Goal: Browse casually: Explore the website without a specific task or goal

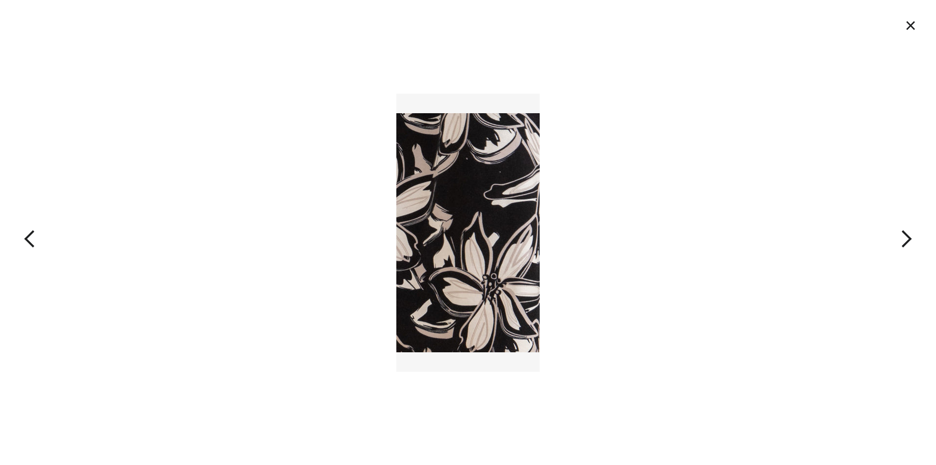
click at [450, 238] on img at bounding box center [467, 233] width 143 height 278
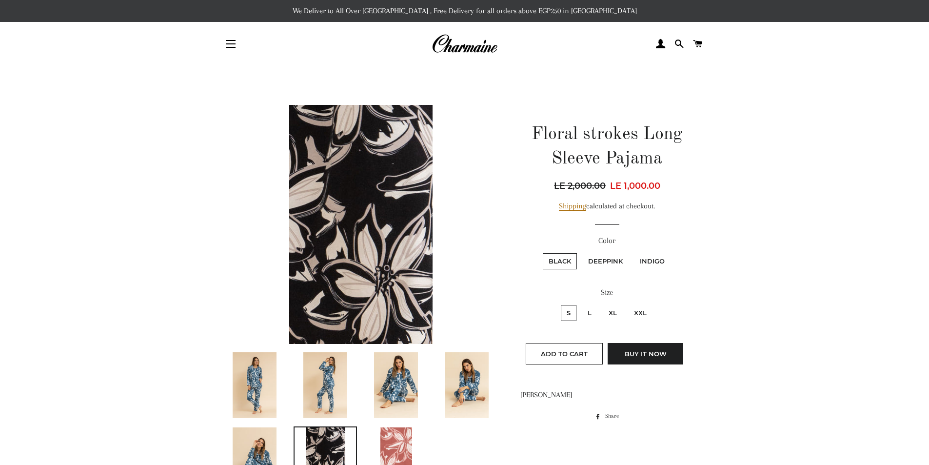
click at [379, 227] on img at bounding box center [360, 224] width 143 height 239
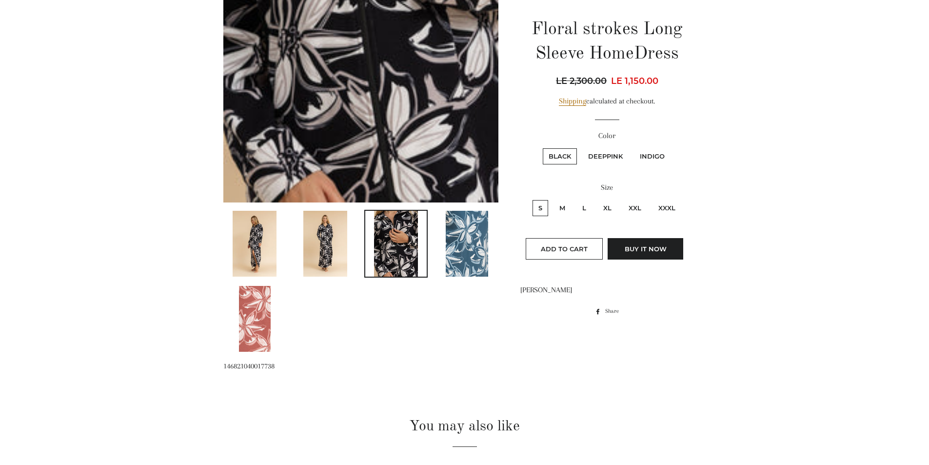
scroll to position [439, 0]
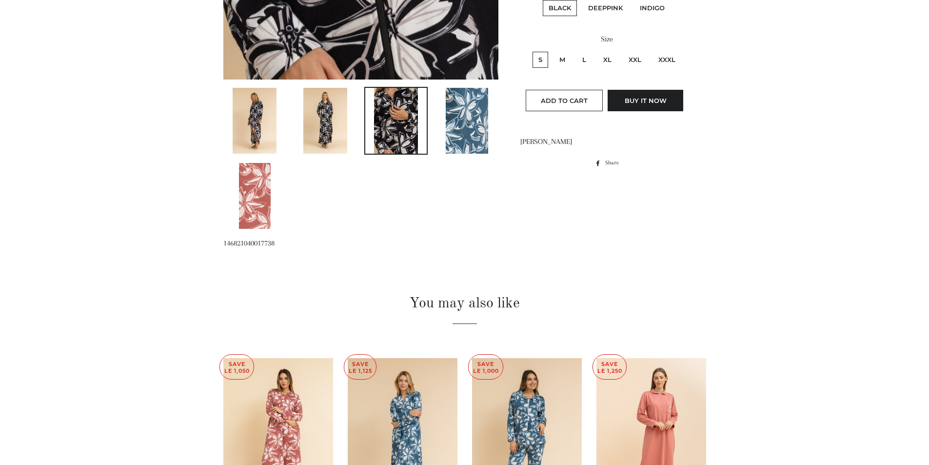
click at [475, 131] on img at bounding box center [467, 121] width 42 height 66
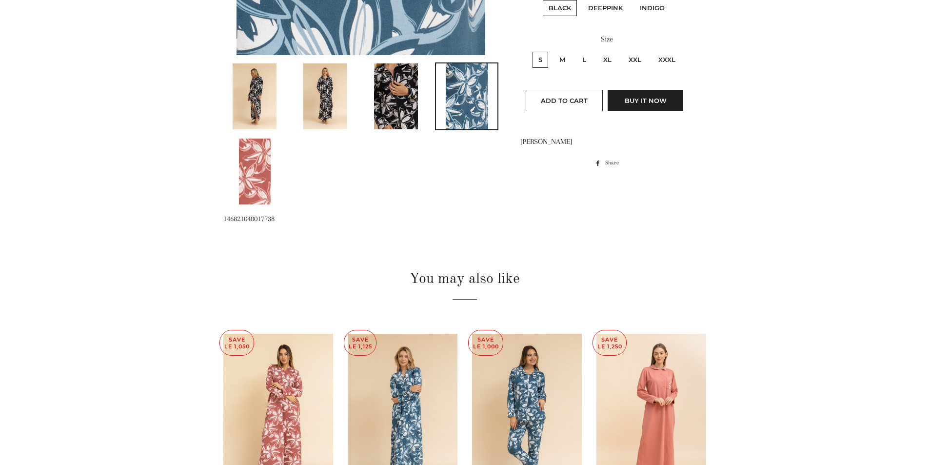
click at [474, 102] on img at bounding box center [467, 96] width 42 height 66
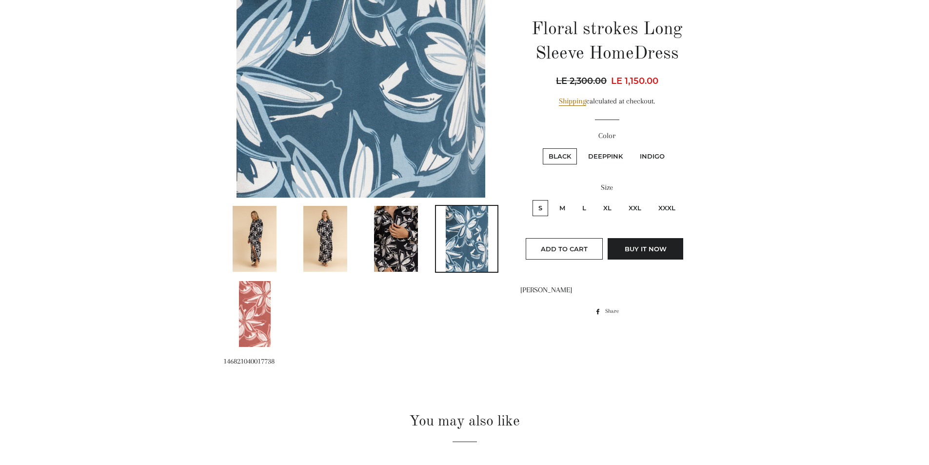
scroll to position [49, 0]
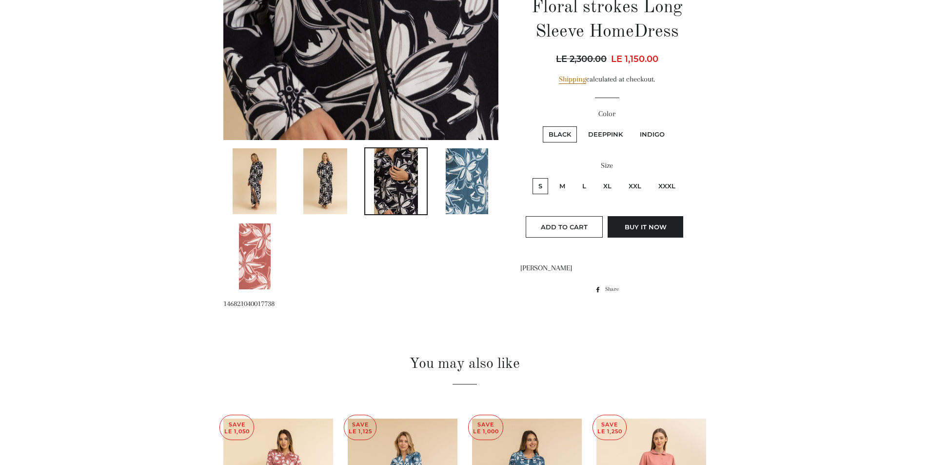
click at [473, 185] on img at bounding box center [467, 181] width 42 height 66
